Goal: Task Accomplishment & Management: Manage account settings

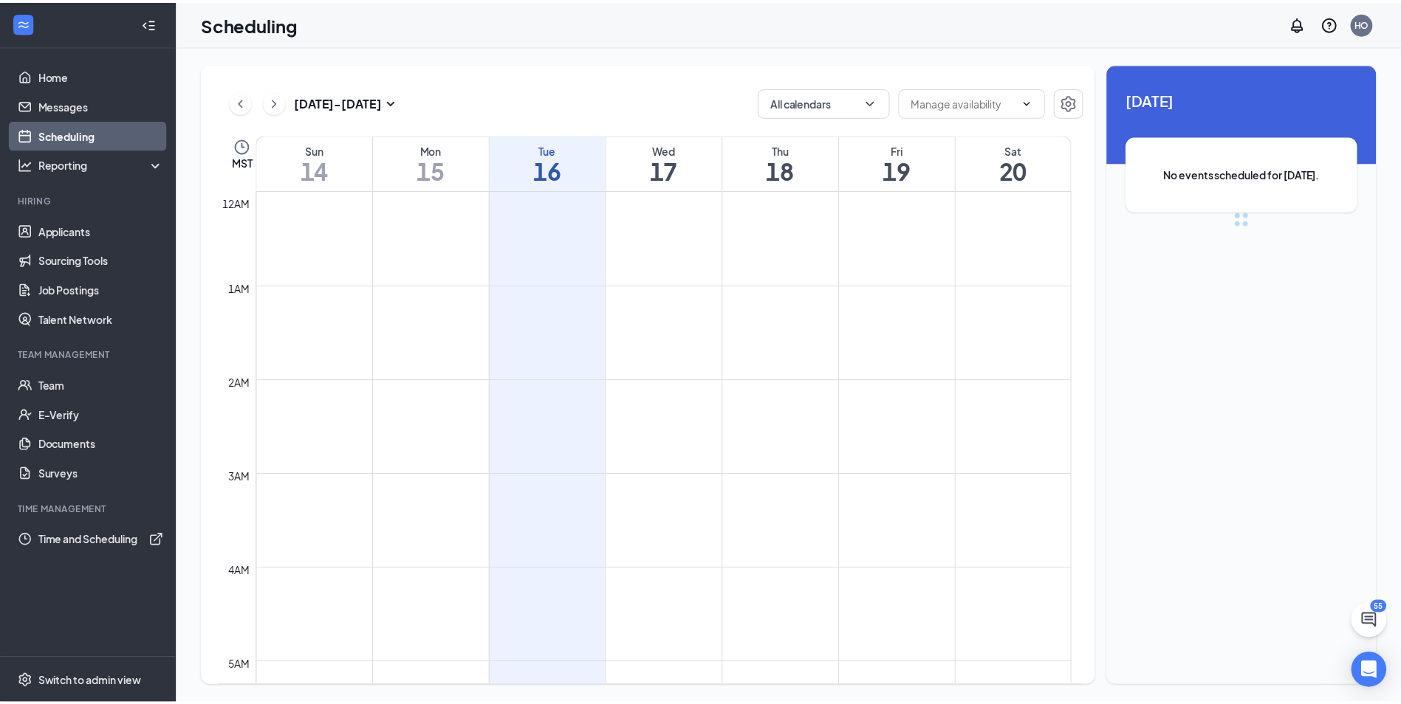
scroll to position [726, 0]
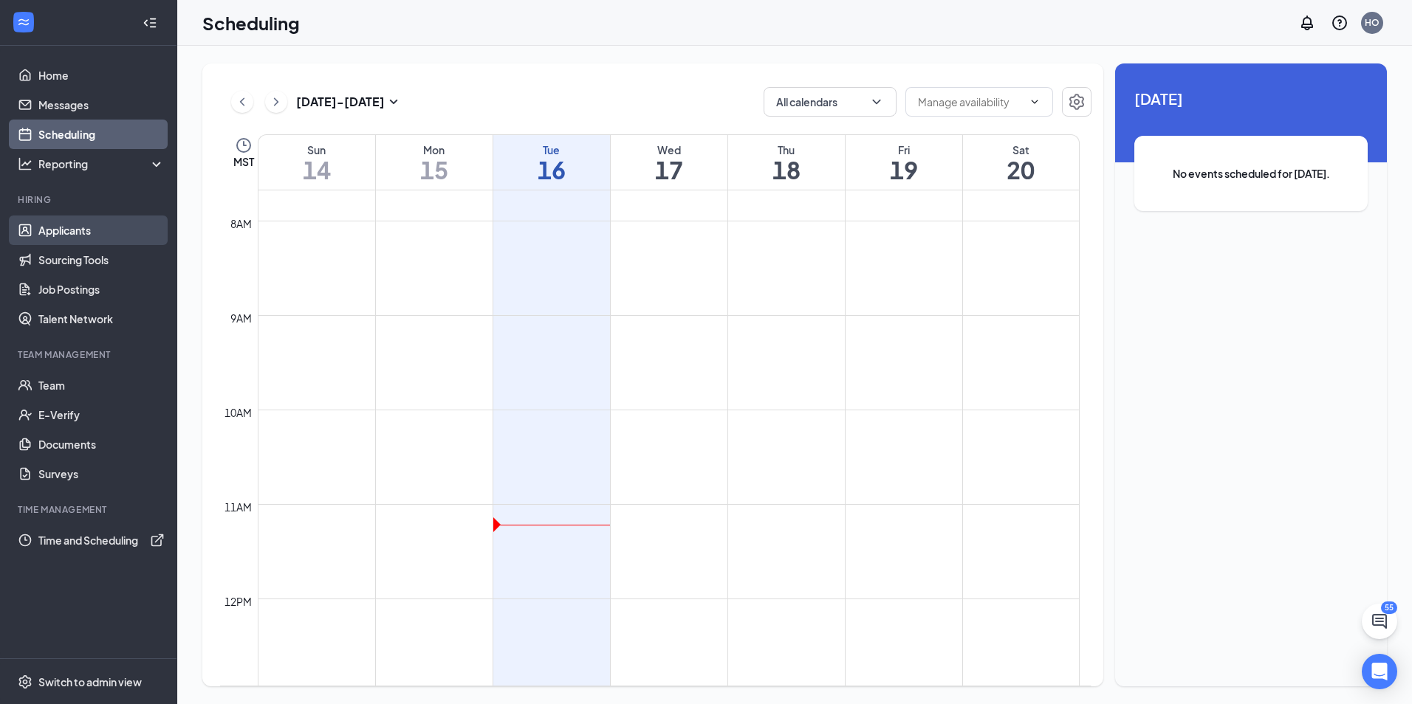
click at [80, 235] on link "Applicants" at bounding box center [101, 231] width 126 height 30
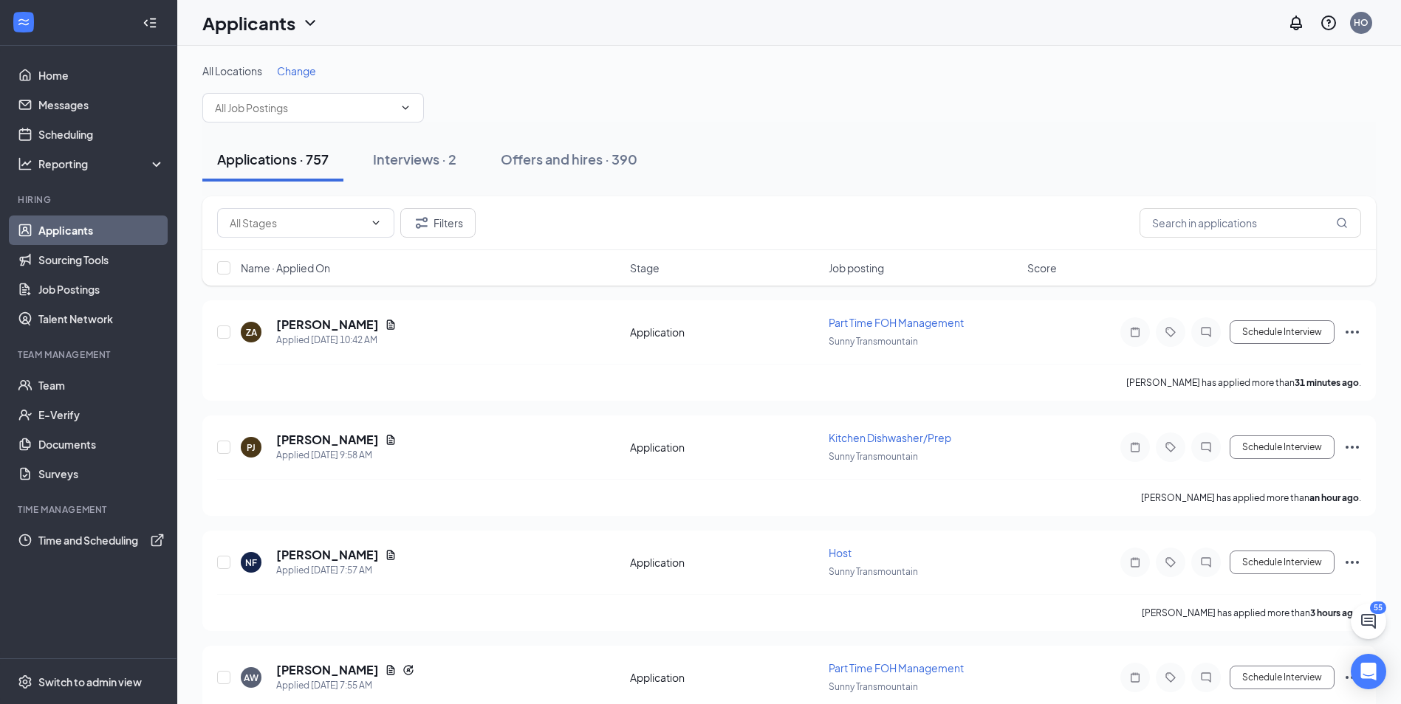
click at [298, 73] on span "Change" at bounding box center [296, 70] width 39 height 13
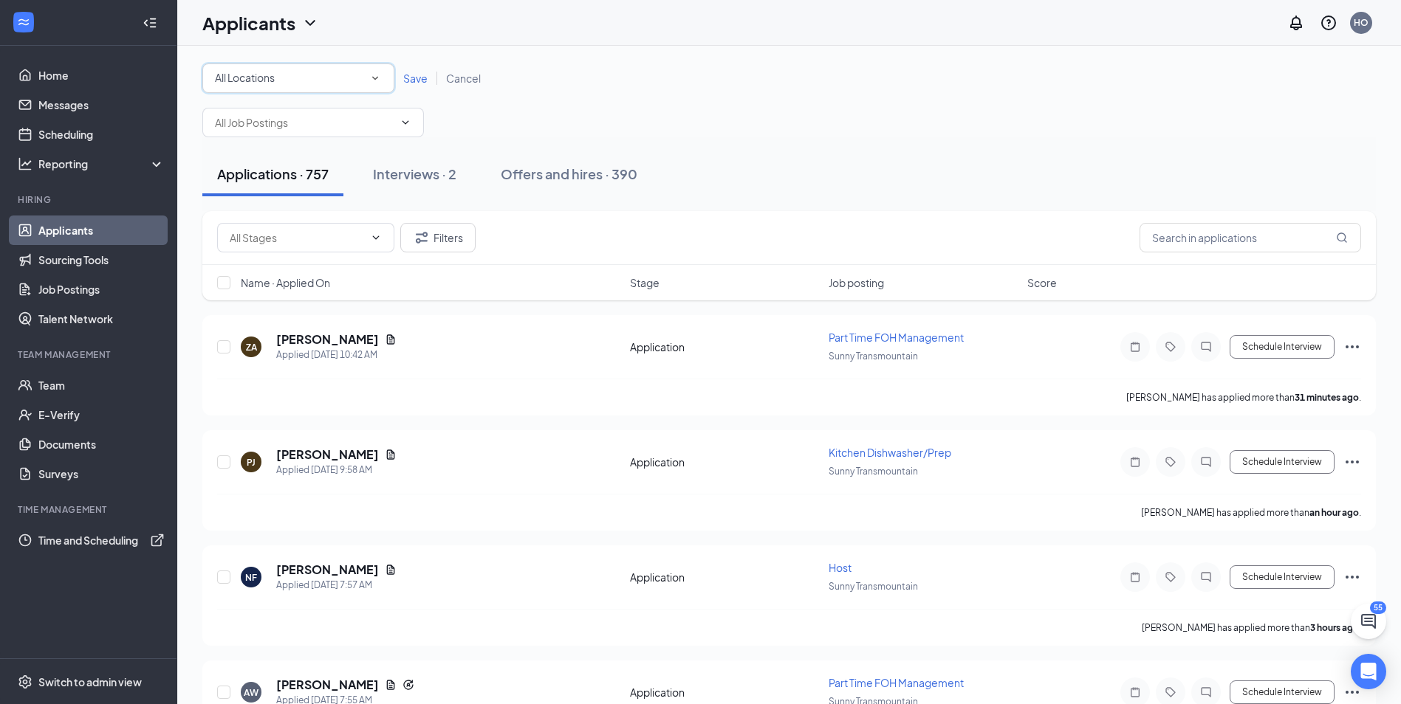
click at [374, 79] on icon "SmallChevronDown" at bounding box center [375, 79] width 6 height 4
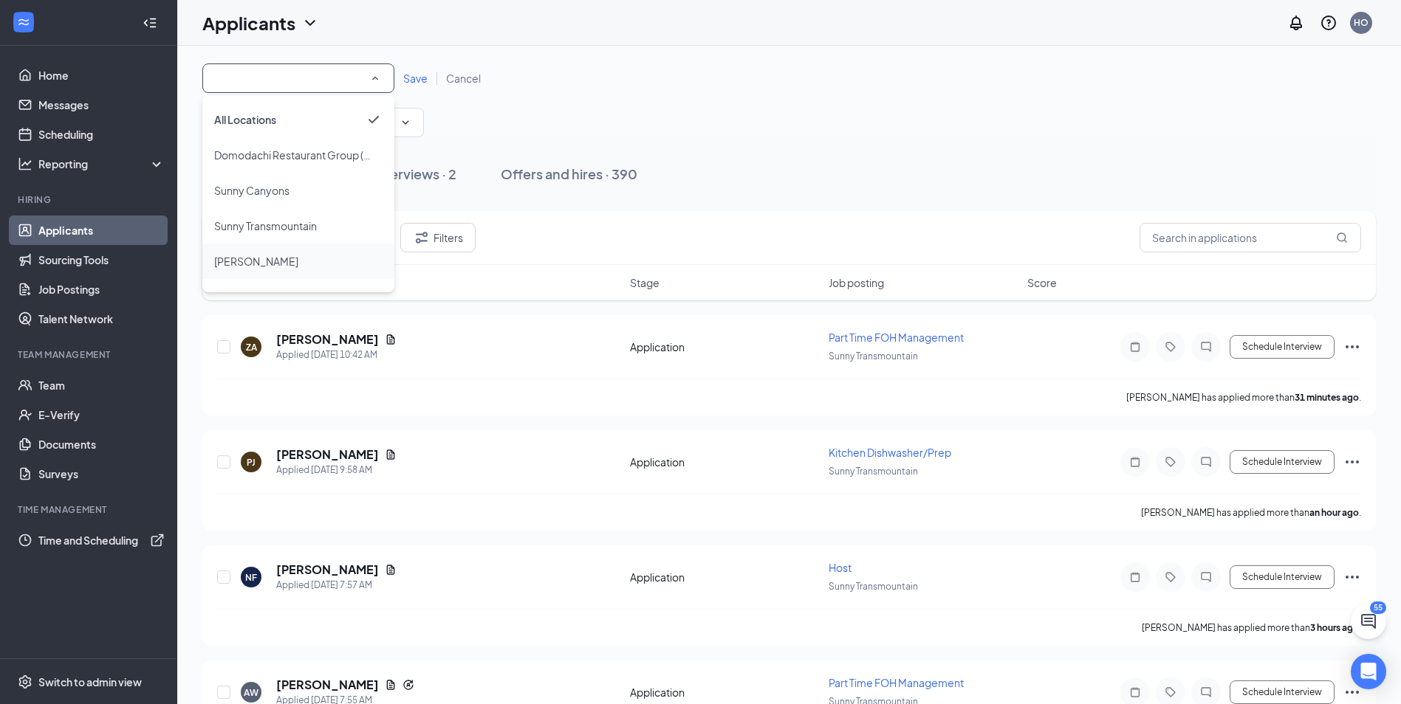
click at [285, 264] on span "[PERSON_NAME]" at bounding box center [256, 261] width 84 height 13
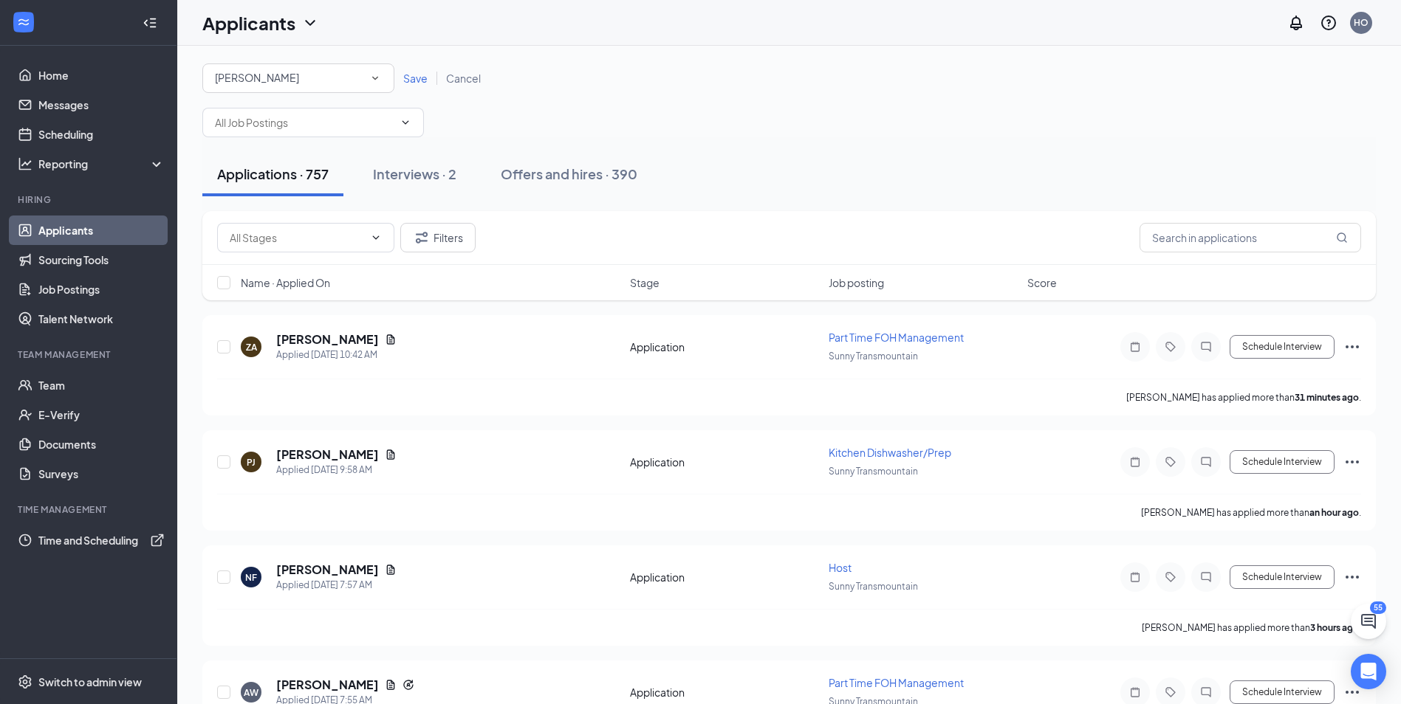
click at [417, 78] on span "Save" at bounding box center [415, 78] width 24 height 13
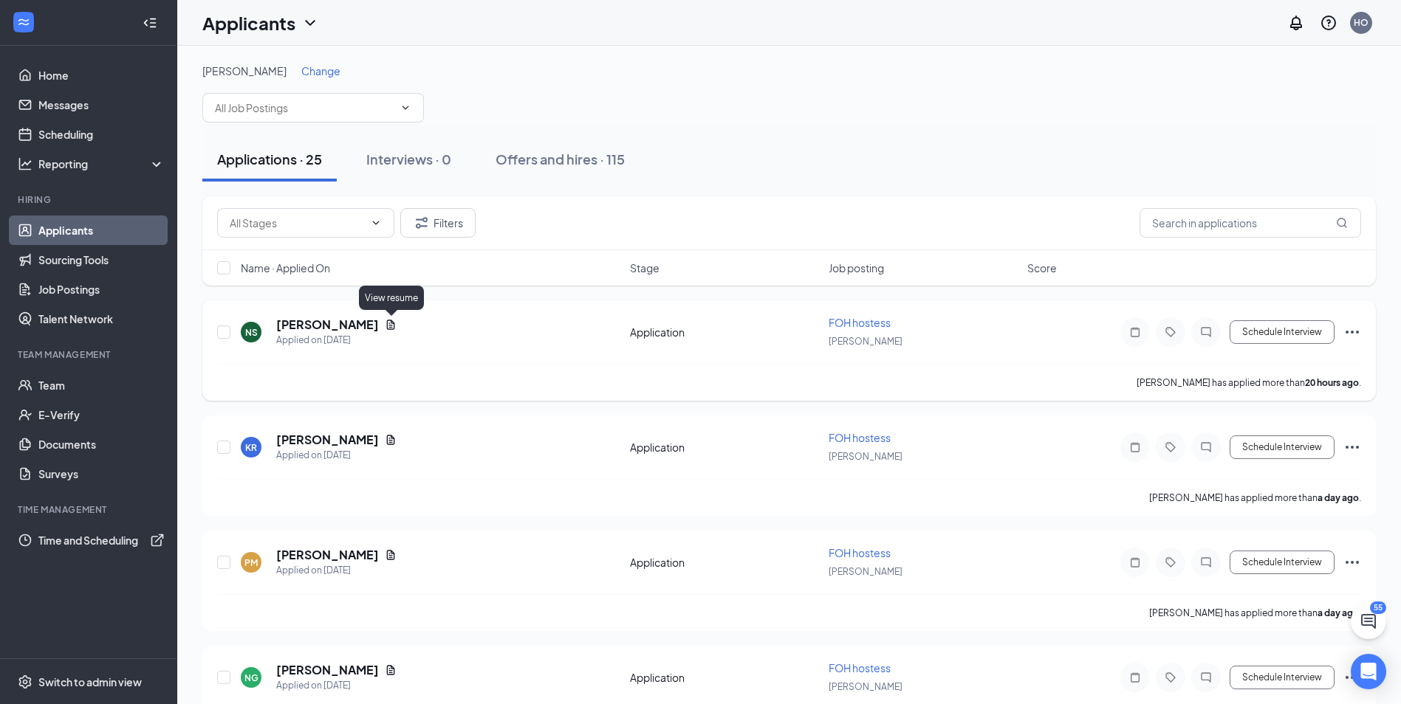
click at [390, 325] on icon "Document" at bounding box center [391, 325] width 12 height 12
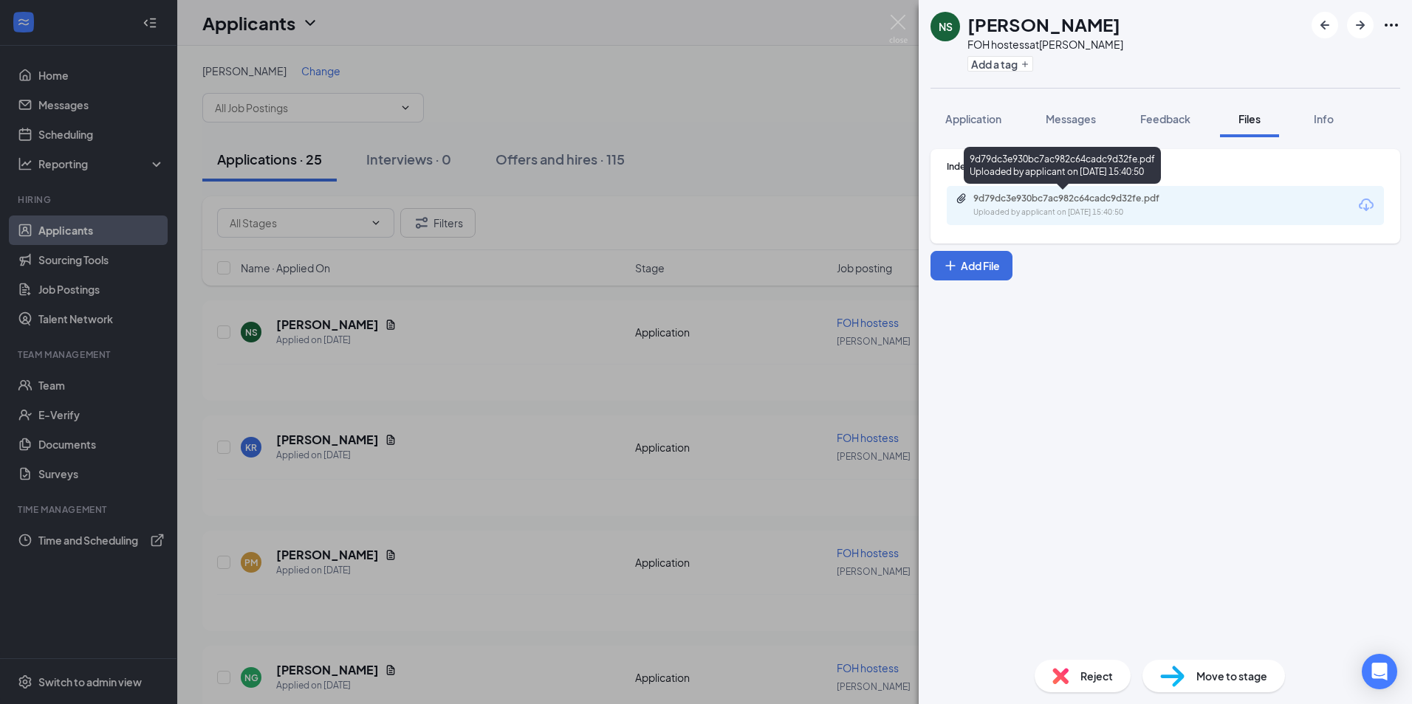
click at [1074, 216] on div "Uploaded by applicant on [DATE] 15:40:50" at bounding box center [1084, 213] width 222 height 12
click at [896, 16] on img at bounding box center [898, 29] width 18 height 29
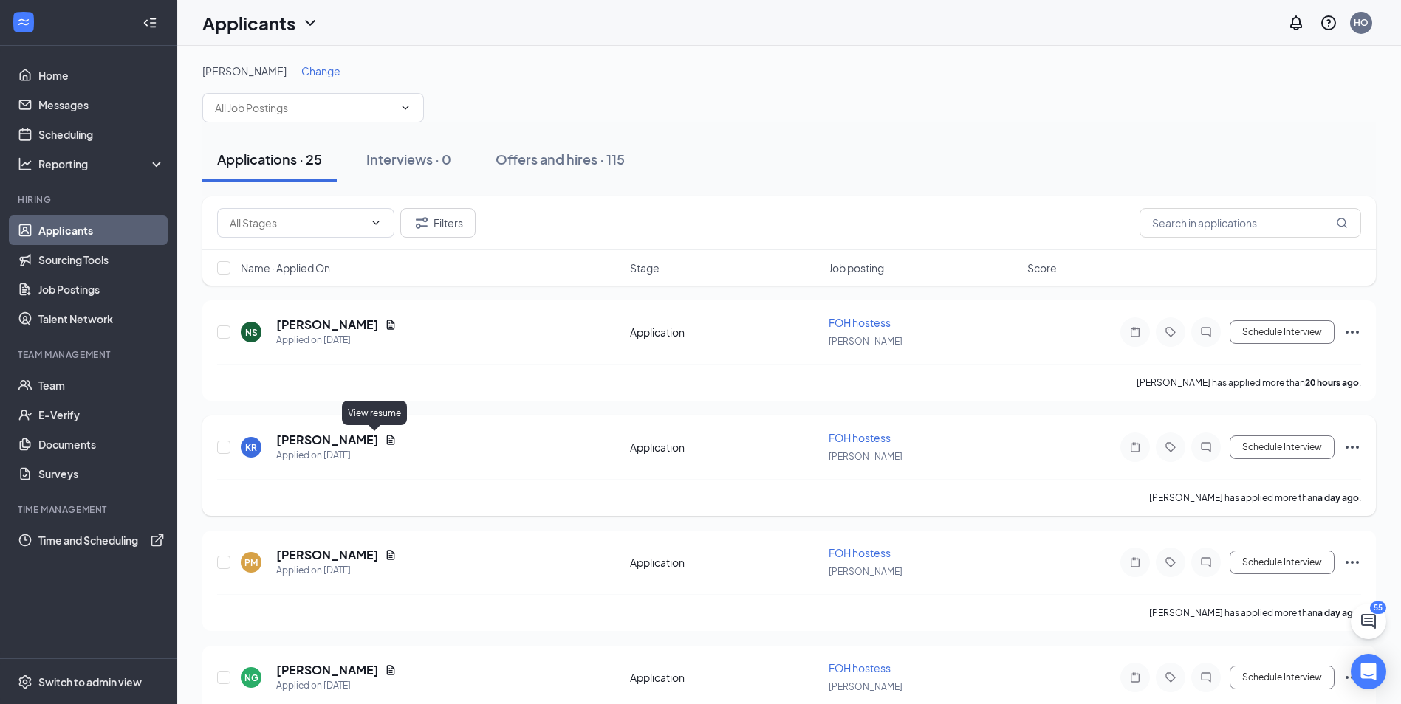
click at [387, 441] on icon "Document" at bounding box center [391, 440] width 8 height 10
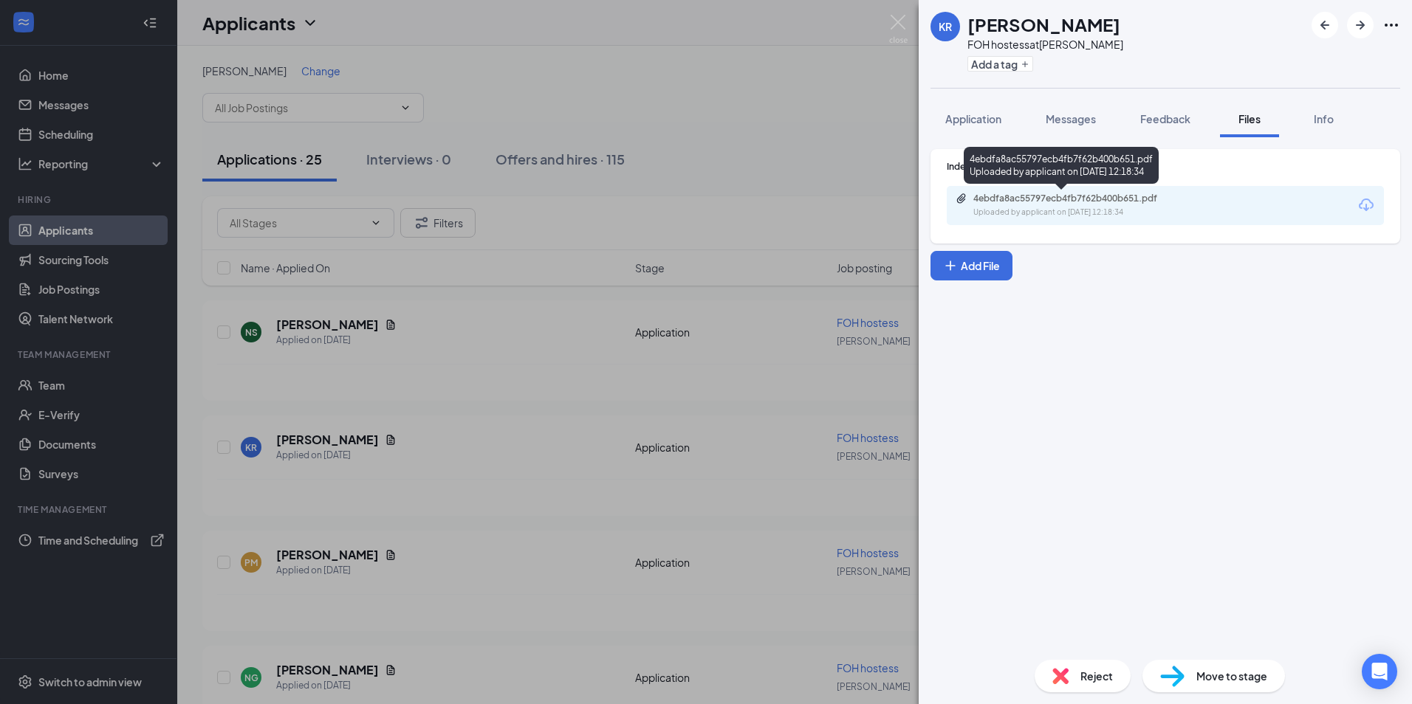
click at [1052, 202] on div "4ebdfa8ac55797ecb4fb7f62b400b651.pdf" at bounding box center [1076, 199] width 207 height 12
click at [897, 21] on img at bounding box center [898, 29] width 18 height 29
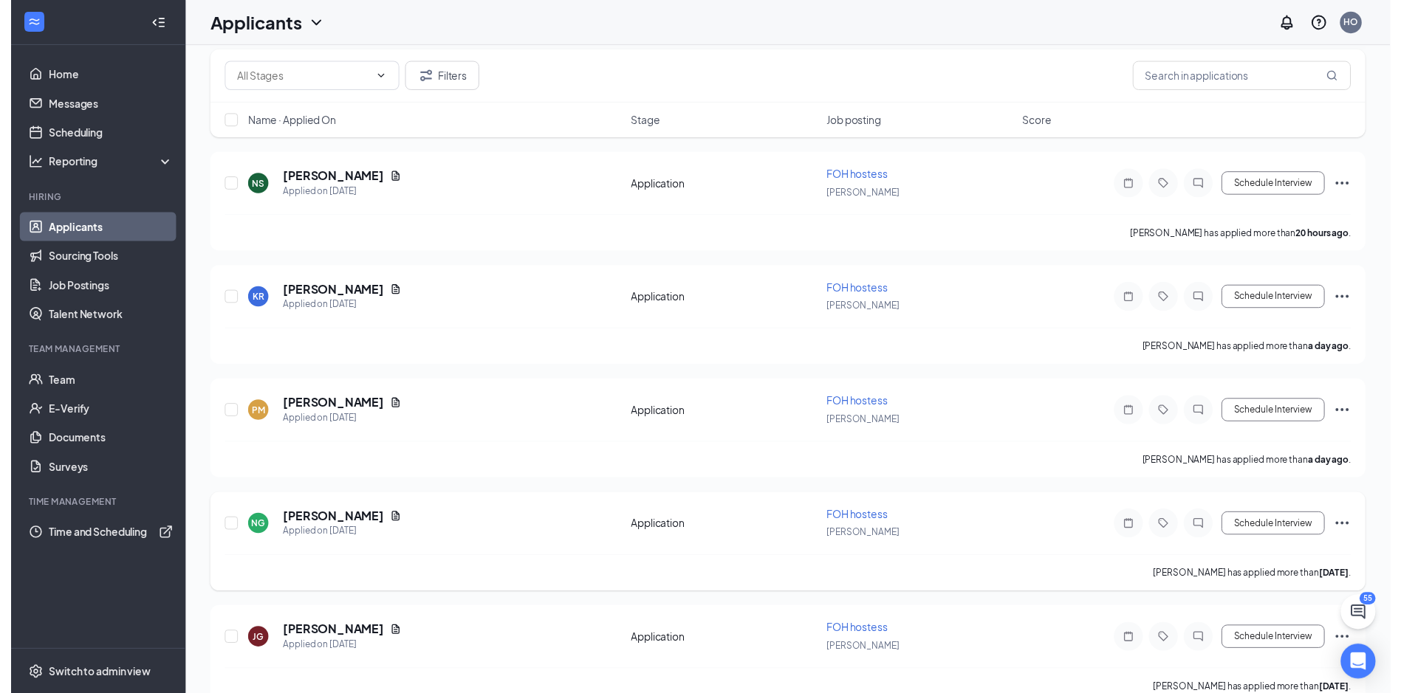
scroll to position [148, 0]
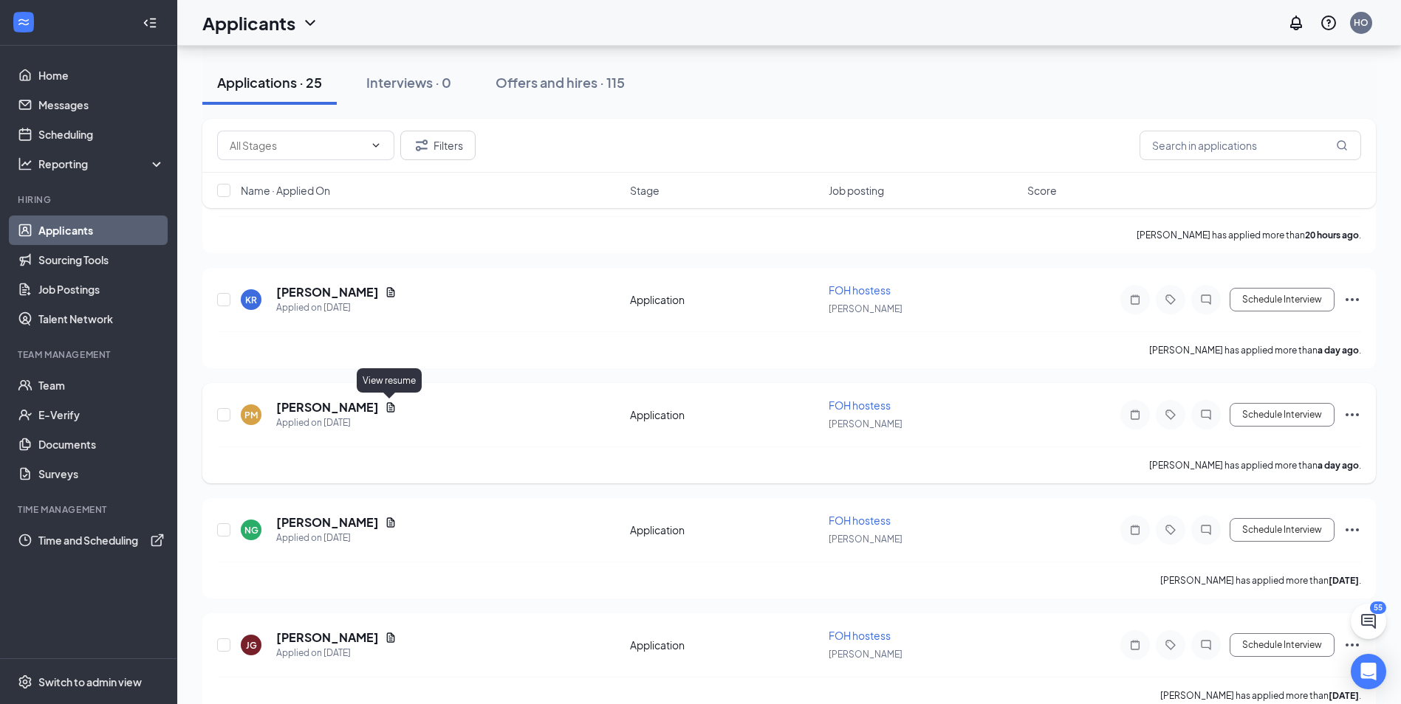
click at [391, 411] on icon "Document" at bounding box center [391, 408] width 12 height 12
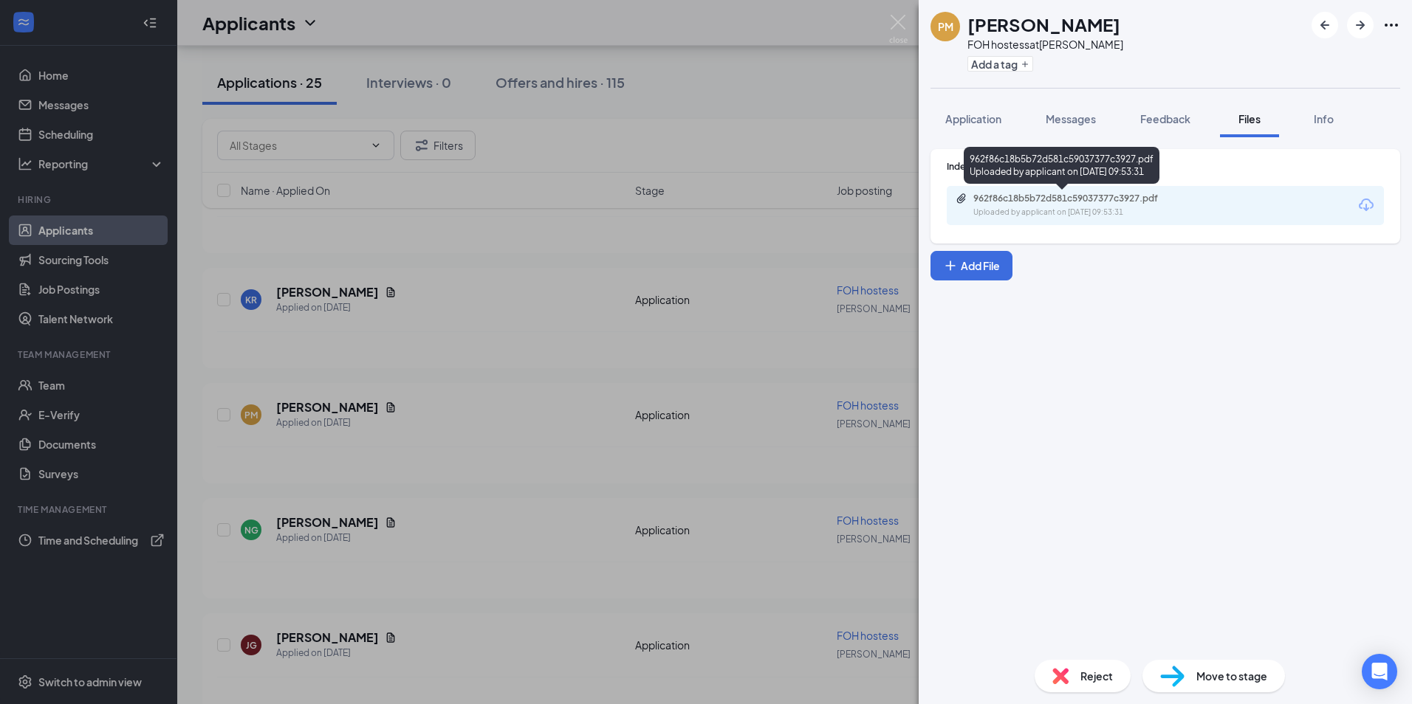
click at [1097, 199] on div "962f86c18b5b72d581c59037377c3927.pdf" at bounding box center [1076, 199] width 207 height 12
click at [896, 18] on img at bounding box center [898, 29] width 18 height 29
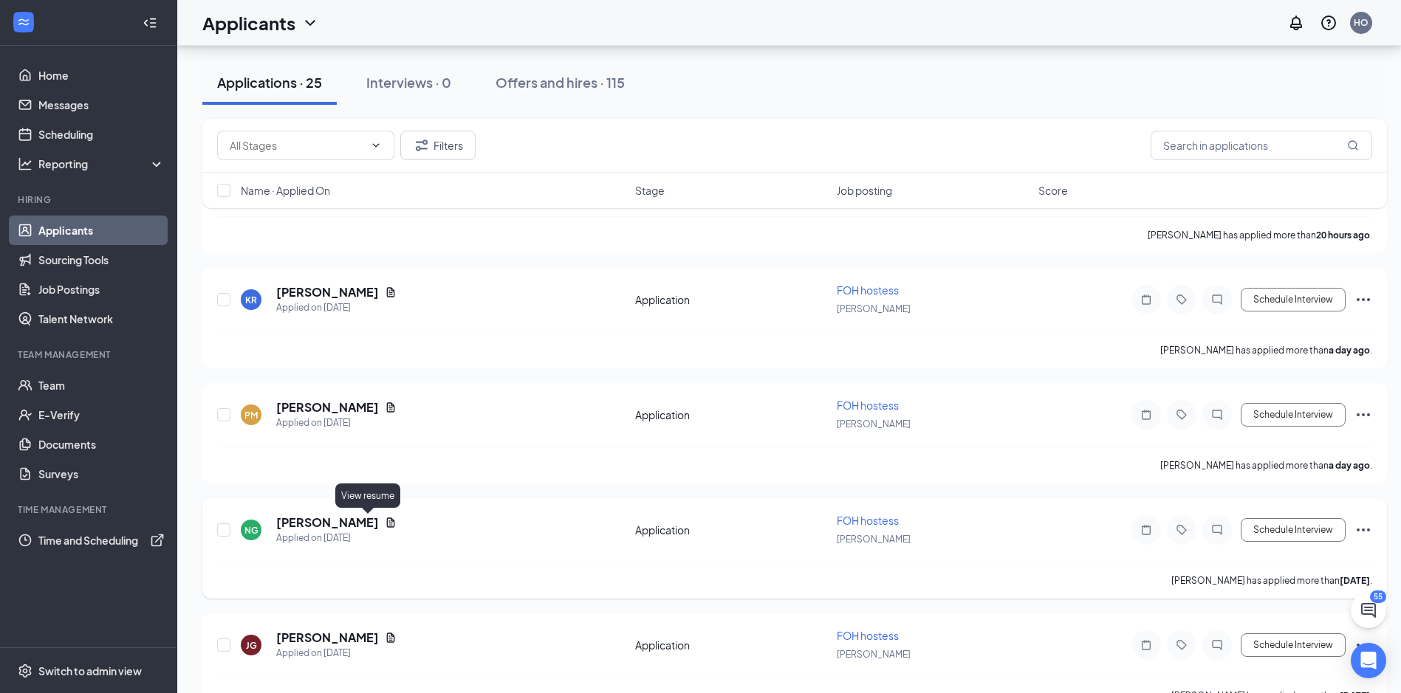
click at [385, 524] on icon "Document" at bounding box center [391, 523] width 12 height 12
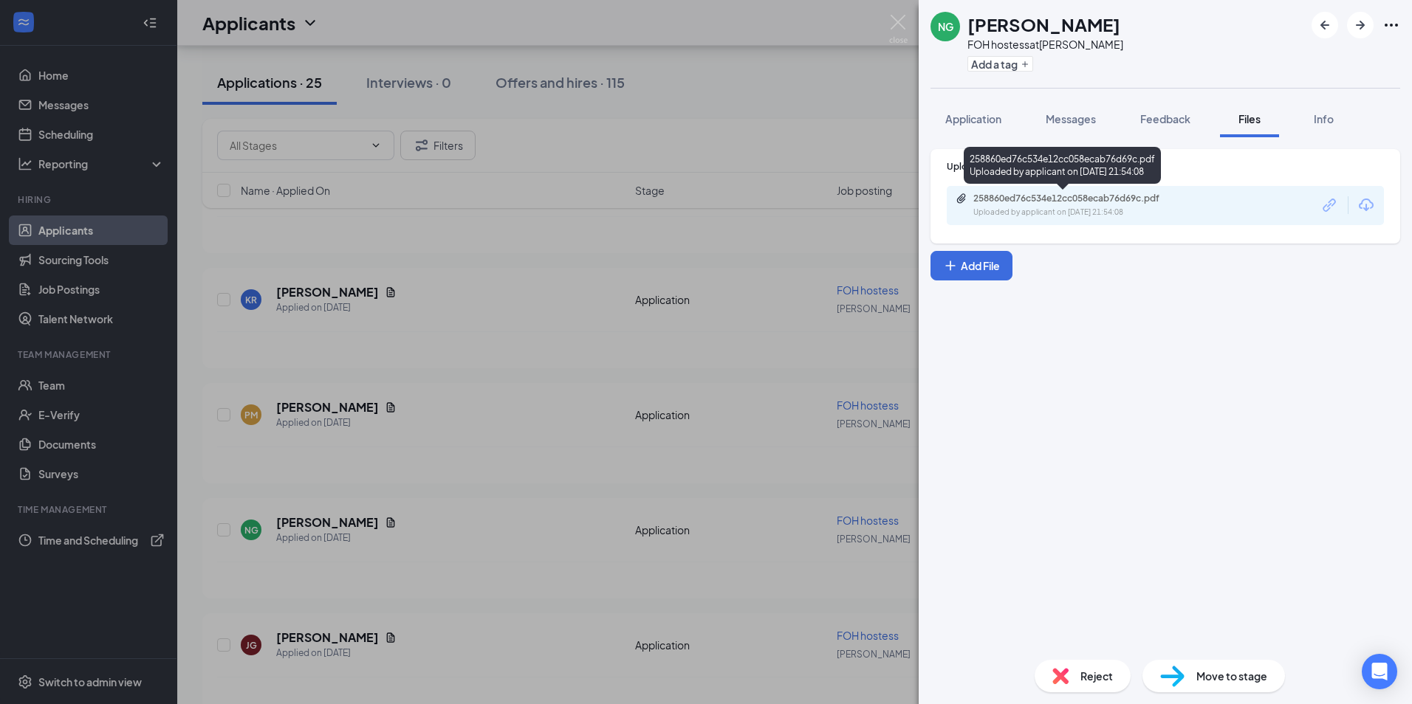
click at [1078, 207] on div "Uploaded by applicant on [DATE] 21:54:08" at bounding box center [1084, 213] width 222 height 12
click at [900, 24] on img at bounding box center [898, 29] width 18 height 29
